Goal: Task Accomplishment & Management: Manage account settings

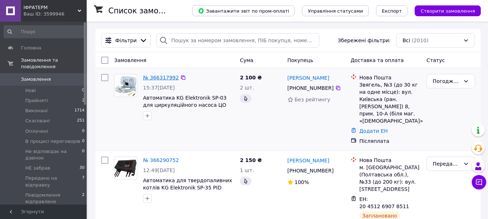
click at [145, 78] on link "№ 366317992" at bounding box center [161, 78] width 36 height 6
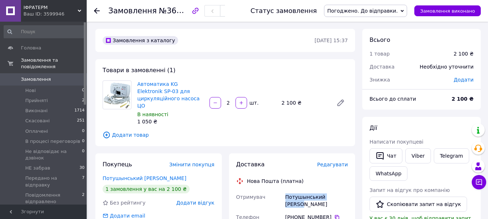
drag, startPoint x: 286, startPoint y: 191, endPoint x: 349, endPoint y: 190, distance: 62.5
click at [349, 191] on div "Потушынський Леонид" at bounding box center [316, 201] width 65 height 20
copy div "Потушынський Леонид"
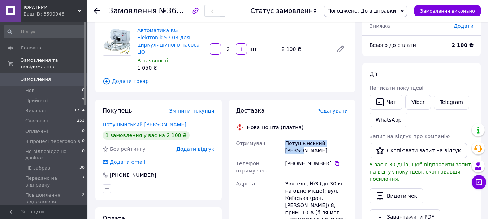
scroll to position [145, 0]
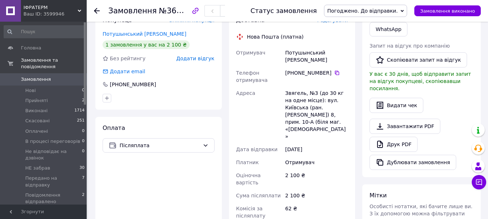
click at [288, 87] on div "Звягель, №3 (до 30 кг на одне місце): вул. Київська (ран.[PERSON_NAME]) 8, прим…" at bounding box center [316, 115] width 65 height 56
copy div "Звягель"
click at [335, 71] on icon at bounding box center [337, 73] width 4 height 4
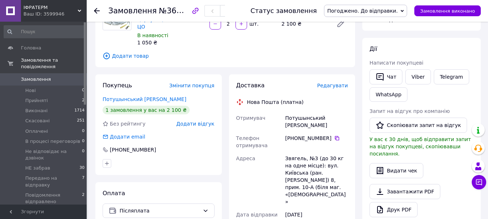
scroll to position [193, 0]
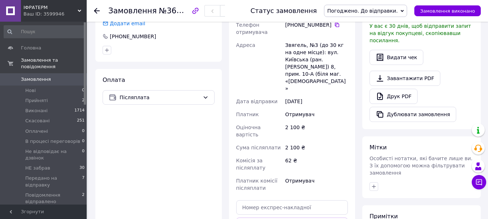
click at [294, 39] on div "Звягель, №3 (до 30 кг на одне місце): вул. Київська (ран.[PERSON_NAME]) 8, прим…" at bounding box center [316, 67] width 65 height 56
copy div "Звягель"
click at [253, 201] on input "text" at bounding box center [292, 208] width 112 height 14
paste input "20451269267395"
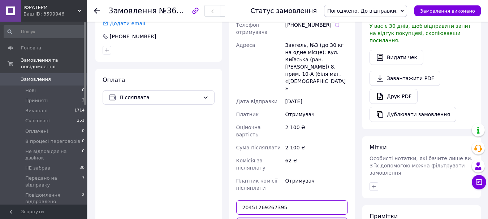
type input "20451269267395"
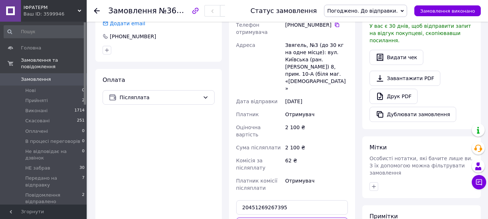
drag, startPoint x: 262, startPoint y: 181, endPoint x: 215, endPoint y: 162, distance: 50.3
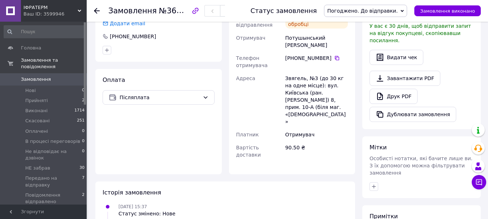
click at [377, 12] on span "Погоджено. До відправки." at bounding box center [362, 11] width 70 height 6
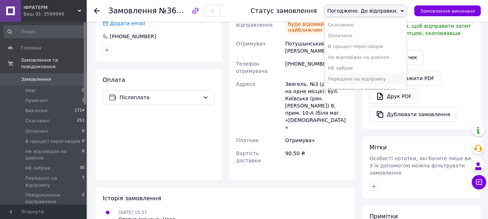
scroll to position [40, 0]
click at [359, 61] on li "Передано на відправку" at bounding box center [366, 60] width 82 height 11
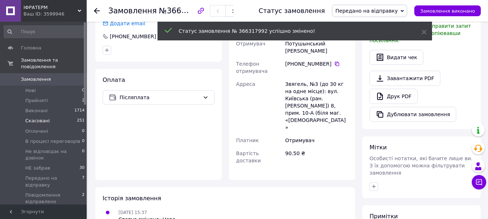
scroll to position [0, 0]
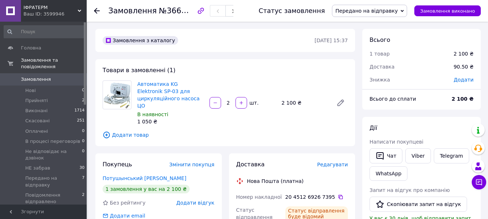
click at [46, 76] on span "Замовлення" at bounding box center [36, 79] width 30 height 7
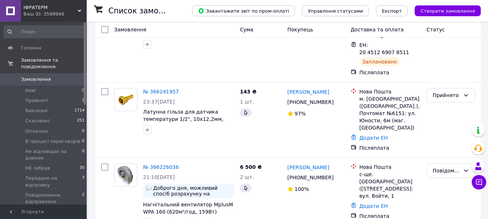
scroll to position [193, 0]
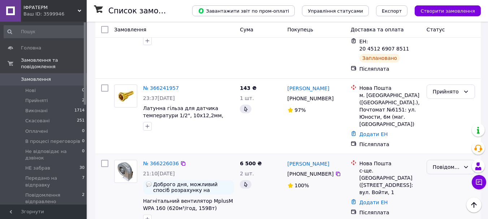
click at [458, 163] on div "Повідомлення відправлено" at bounding box center [446, 167] width 27 height 8
click at [437, 163] on div "Повідомлення відправлено" at bounding box center [446, 167] width 27 height 8
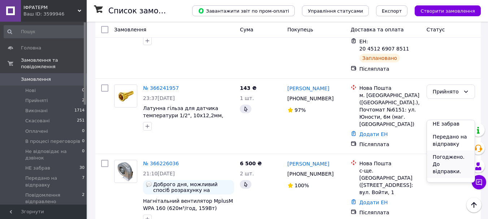
scroll to position [104, 0]
click at [444, 177] on li "Чекаємо на оплату" at bounding box center [451, 187] width 48 height 20
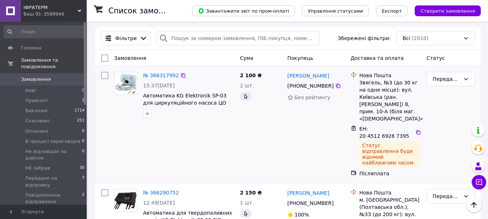
scroll to position [0, 0]
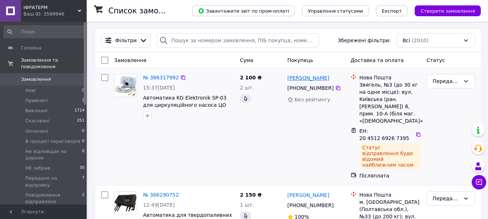
drag, startPoint x: 345, startPoint y: 79, endPoint x: 307, endPoint y: 79, distance: 38.0
click at [307, 79] on div "[PERSON_NAME]" at bounding box center [316, 77] width 59 height 9
copy link "Потушынський"
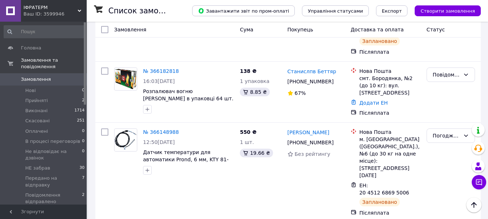
scroll to position [530, 0]
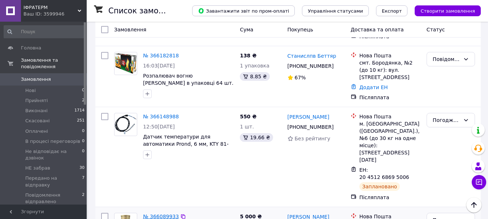
click at [163, 214] on link "№ 366089933" at bounding box center [161, 217] width 36 height 6
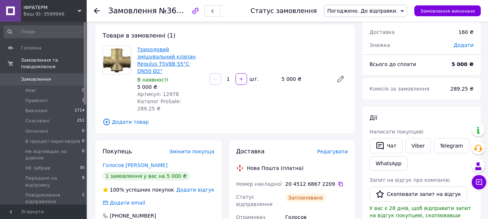
scroll to position [51, 0]
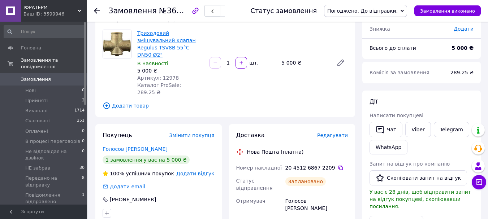
click at [179, 37] on link "Триходовий змішувальний клапан Regulus TSV8B 55°C DN50 Ø2"" at bounding box center [166, 43] width 59 height 27
click at [42, 76] on span "Замовлення" at bounding box center [36, 79] width 30 height 7
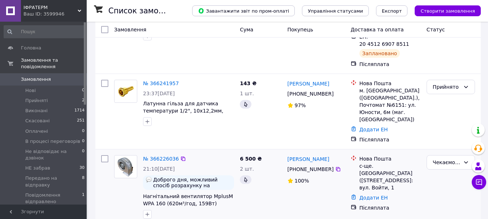
scroll to position [241, 0]
